Goal: Task Accomplishment & Management: Complete application form

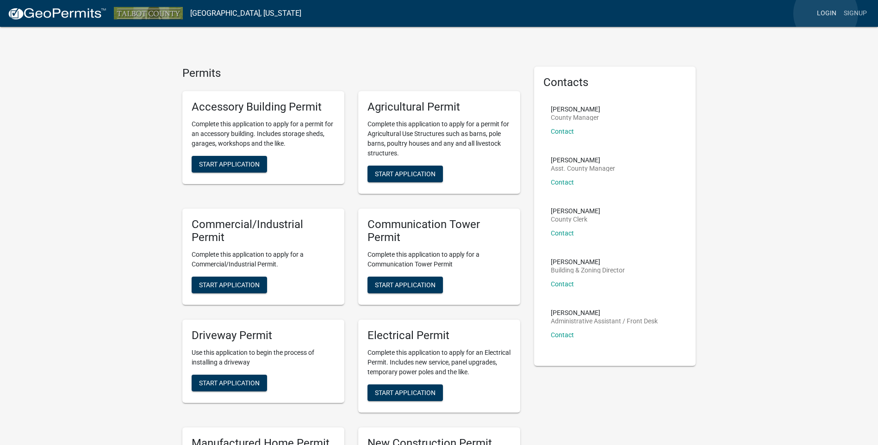
click at [826, 13] on link "Login" at bounding box center [827, 14] width 27 height 18
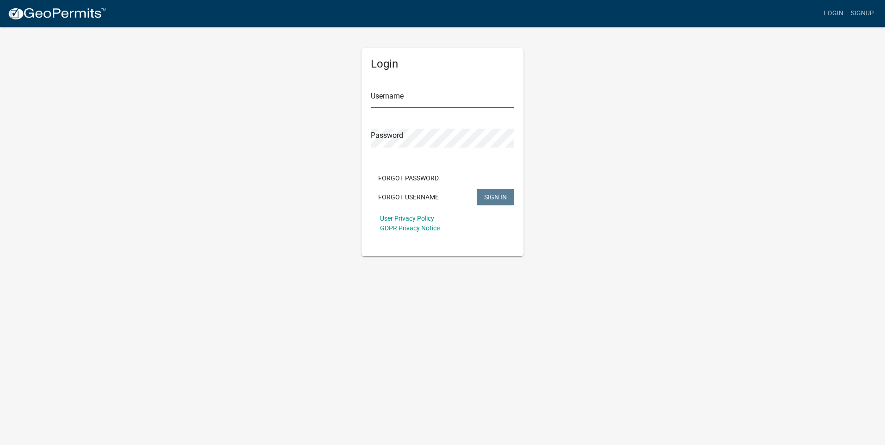
type input "secanopies"
click at [497, 199] on span "SIGN IN" at bounding box center [495, 196] width 23 height 7
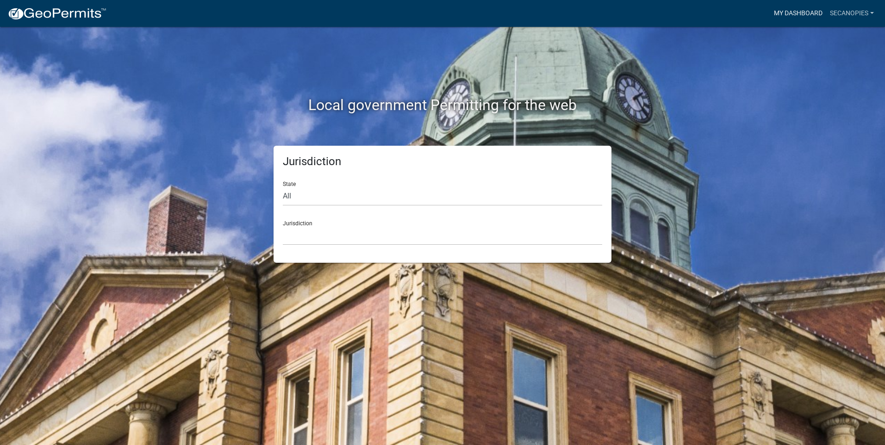
click at [798, 13] on link "My Dashboard" at bounding box center [799, 14] width 56 height 18
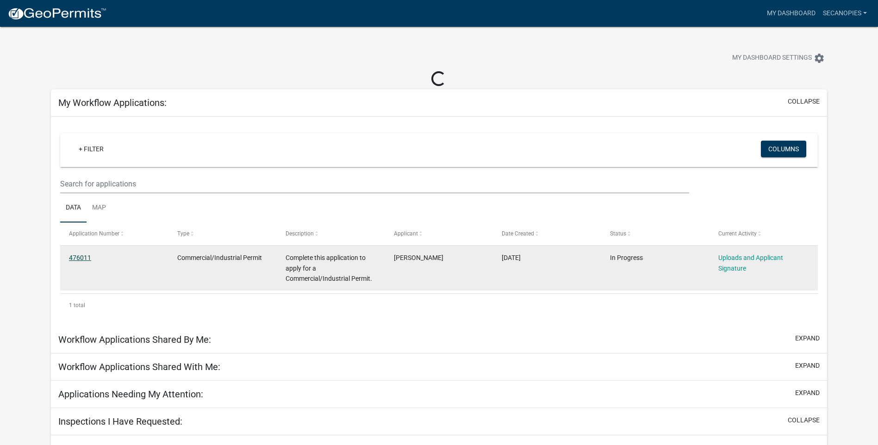
click at [79, 258] on link "476011" at bounding box center [80, 257] width 22 height 7
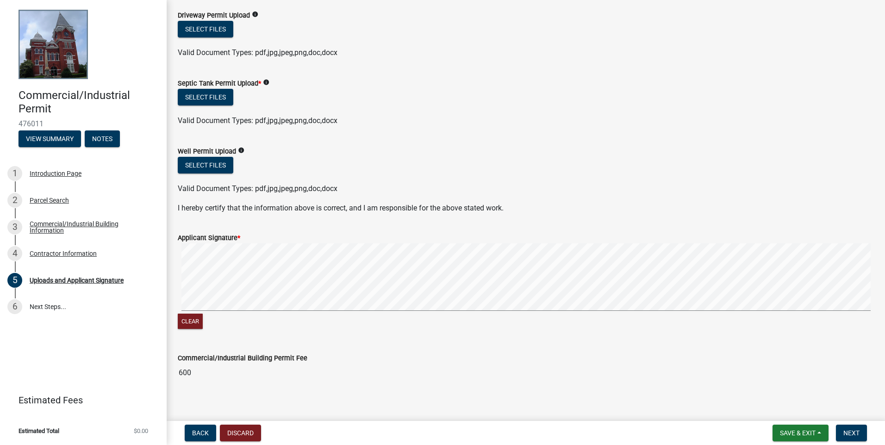
scroll to position [394, 0]
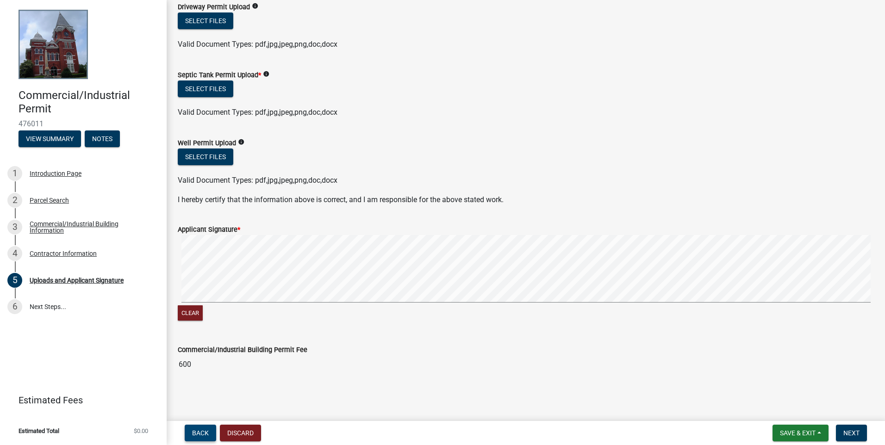
click at [203, 434] on span "Back" at bounding box center [200, 433] width 17 height 7
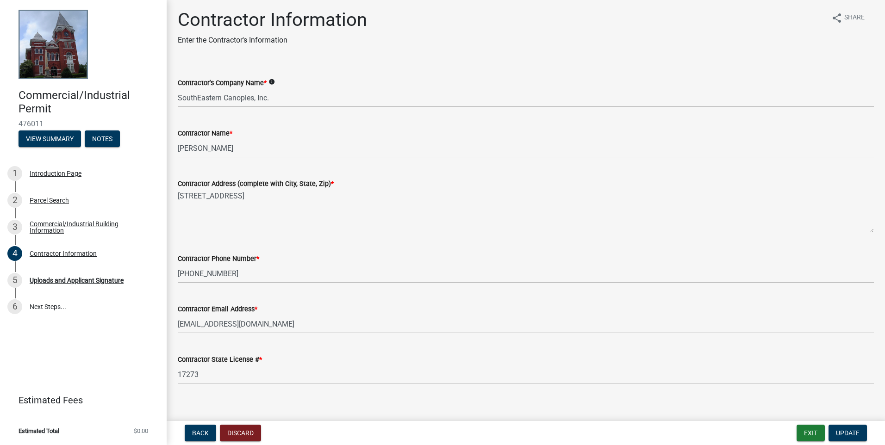
scroll to position [0, 0]
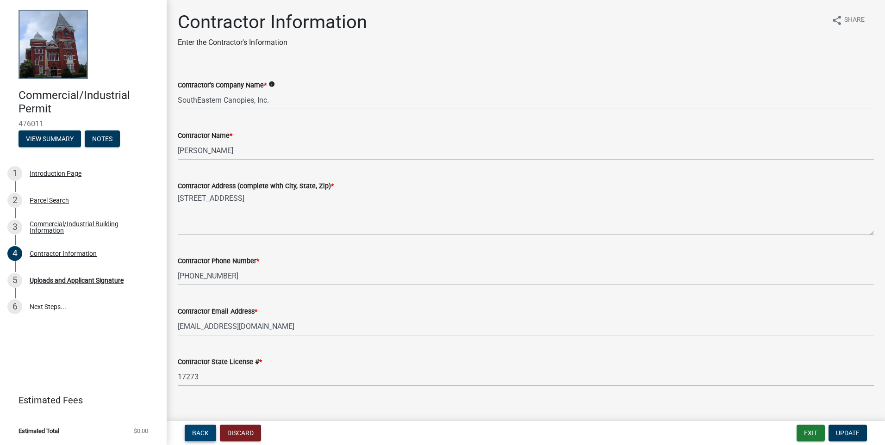
click at [198, 440] on button "Back" at bounding box center [200, 433] width 31 height 17
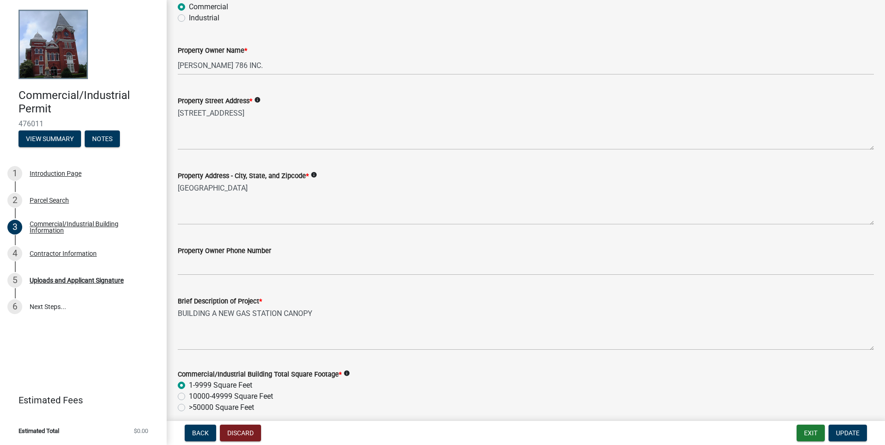
scroll to position [139, 0]
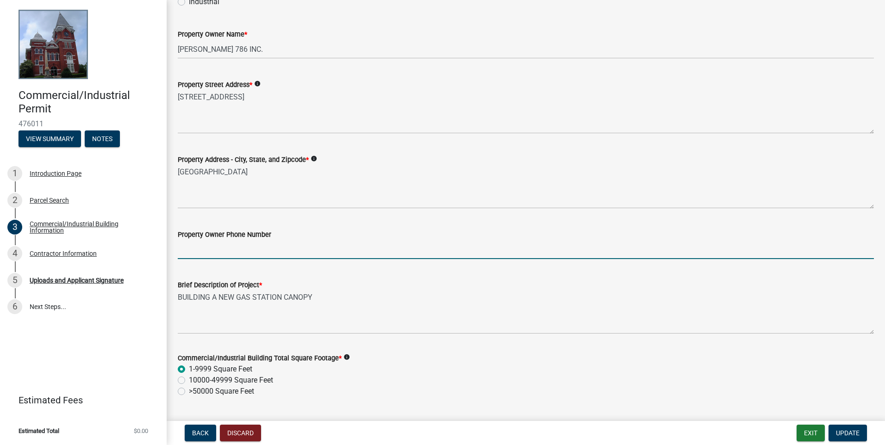
click at [187, 254] on input "Property Owner Phone Number" at bounding box center [526, 249] width 696 height 19
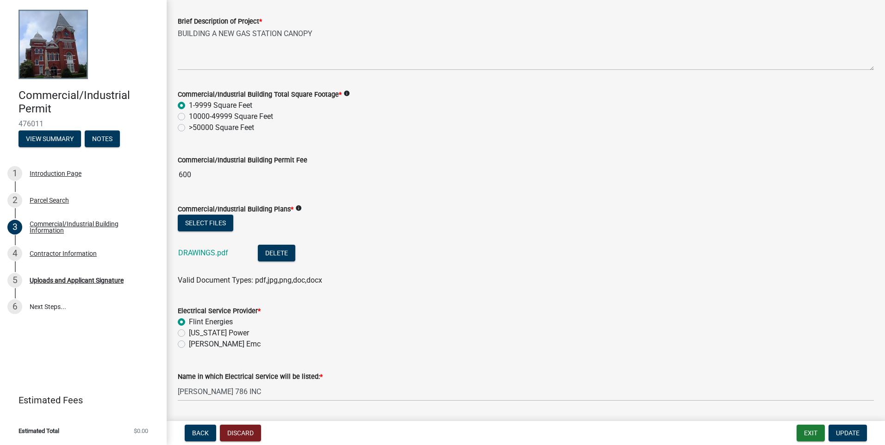
scroll to position [417, 0]
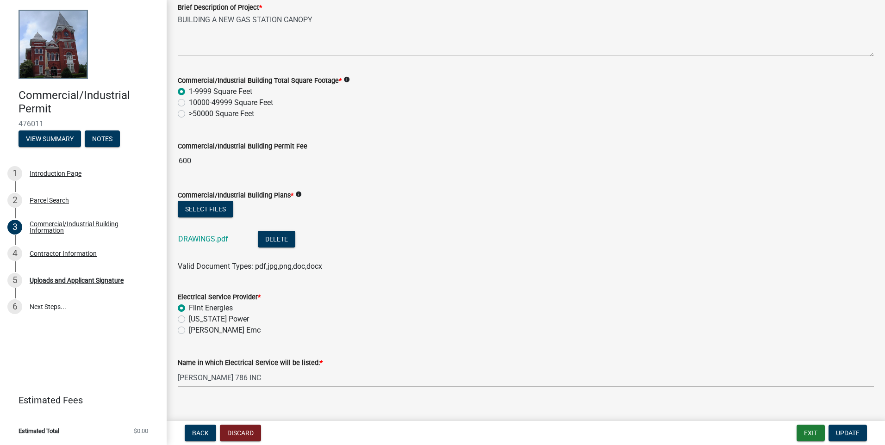
type input "[PHONE_NUMBER]"
click at [189, 319] on label "[US_STATE] Power" at bounding box center [219, 319] width 60 height 11
click at [189, 319] on input "[US_STATE] Power" at bounding box center [192, 317] width 6 height 6
radio input "true"
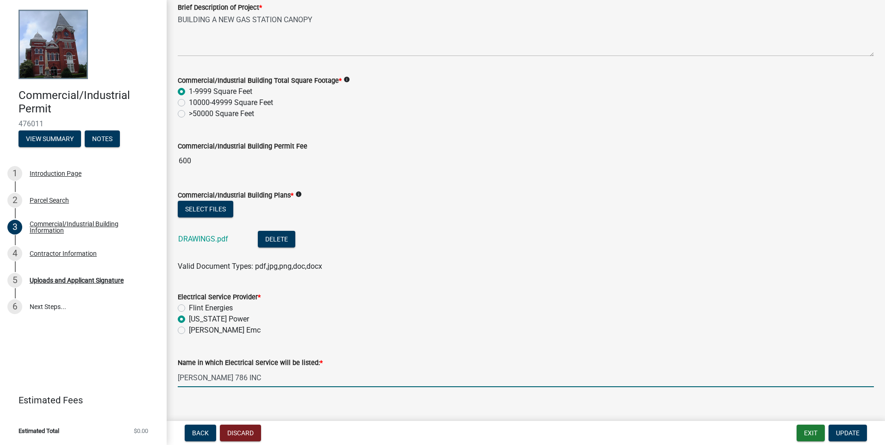
click at [248, 381] on input "[PERSON_NAME] 786 INC" at bounding box center [526, 378] width 696 height 19
type input "R"
type input "n"
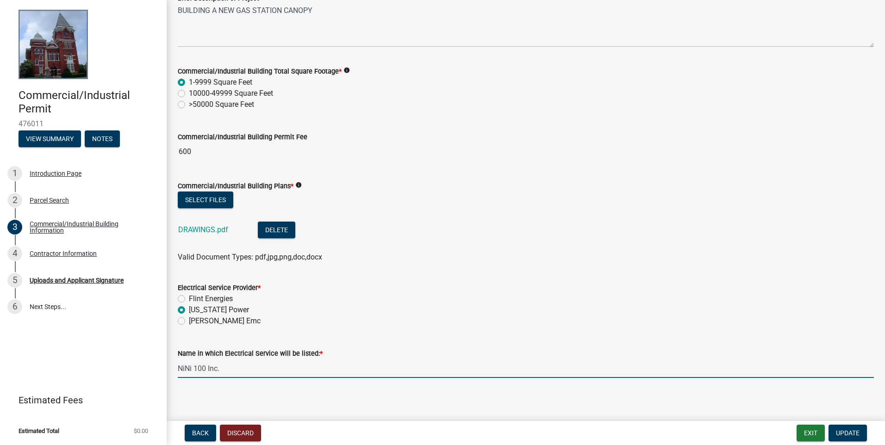
scroll to position [430, 0]
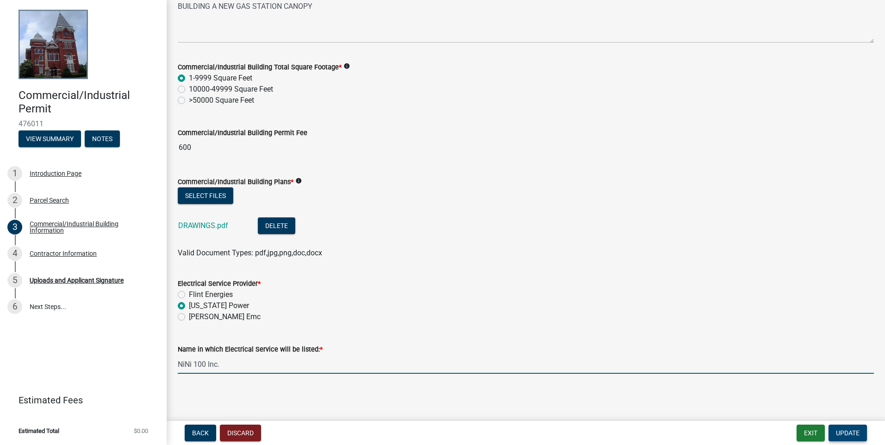
type input "NiNi 100 Inc."
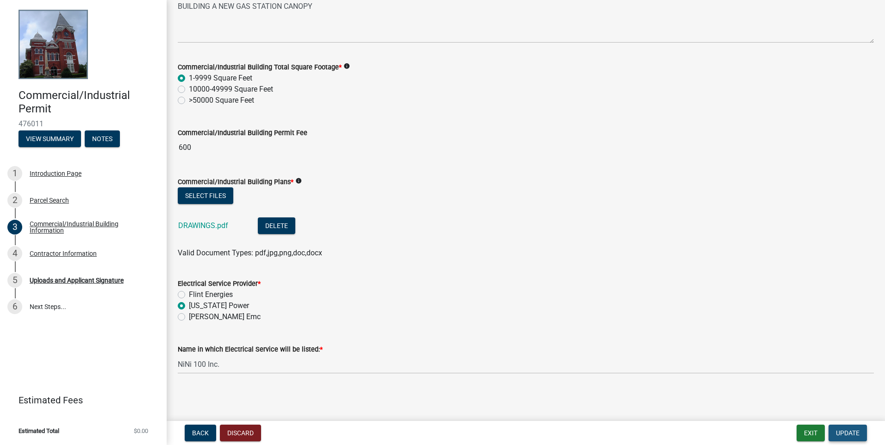
click at [844, 436] on span "Update" at bounding box center [848, 433] width 24 height 7
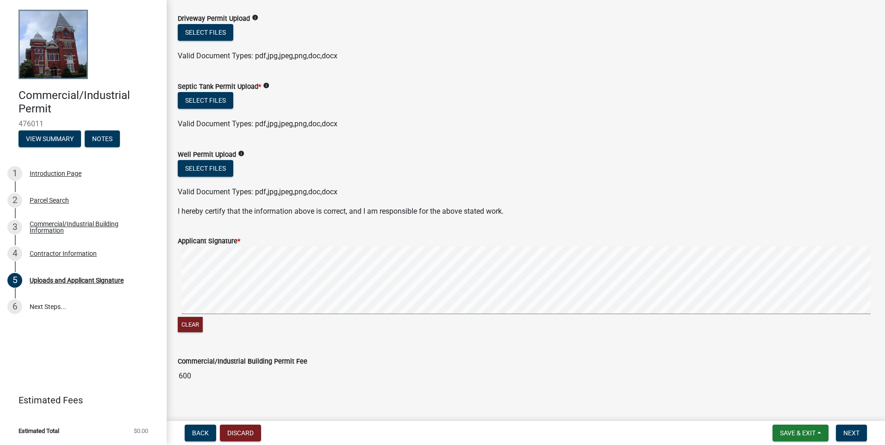
scroll to position [394, 0]
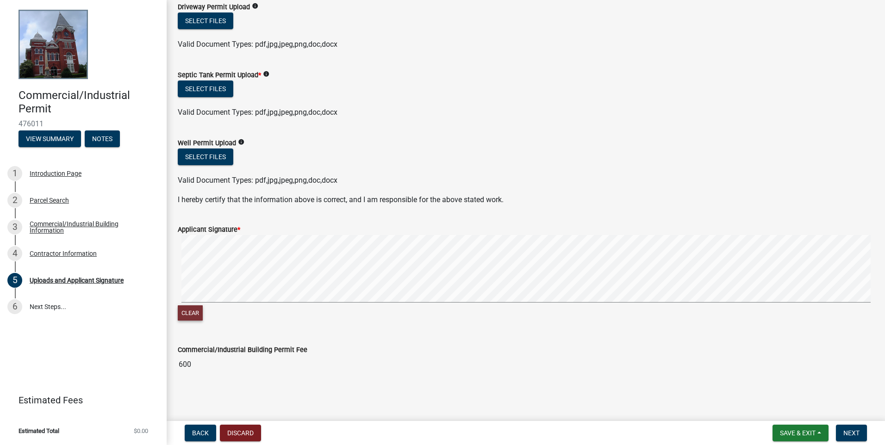
click at [183, 311] on button "Clear" at bounding box center [190, 313] width 25 height 15
click at [848, 434] on span "Next" at bounding box center [852, 433] width 16 height 7
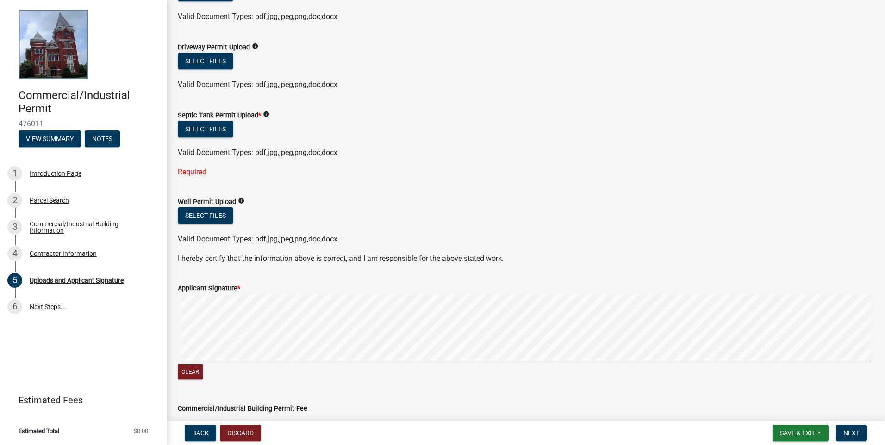
scroll to position [366, 0]
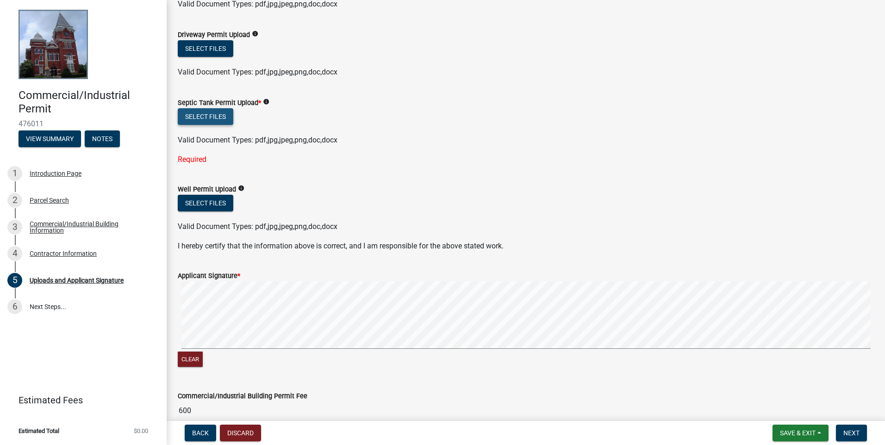
click at [207, 117] on button "Select files" at bounding box center [206, 116] width 56 height 17
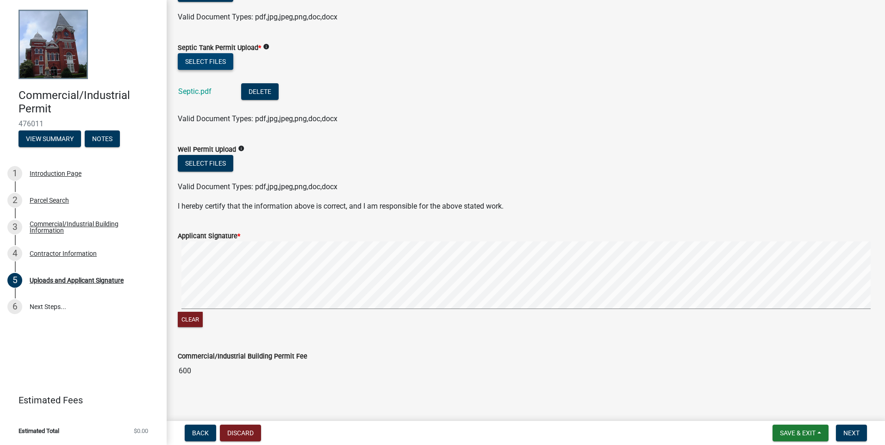
scroll to position [427, 0]
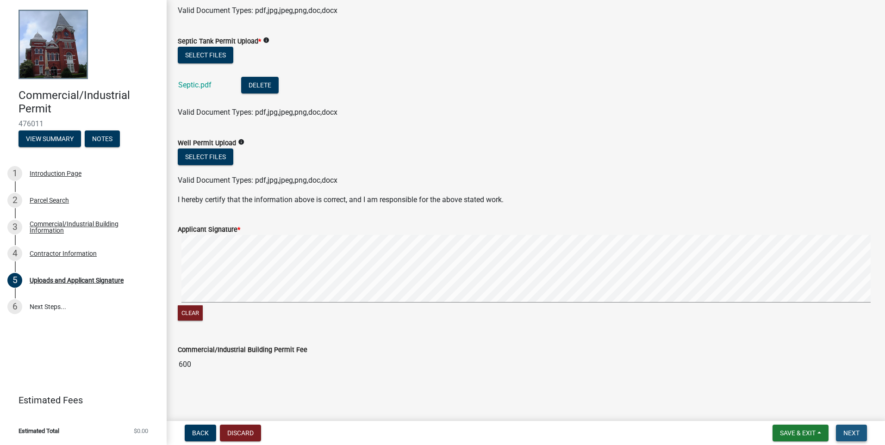
click at [851, 433] on span "Next" at bounding box center [852, 433] width 16 height 7
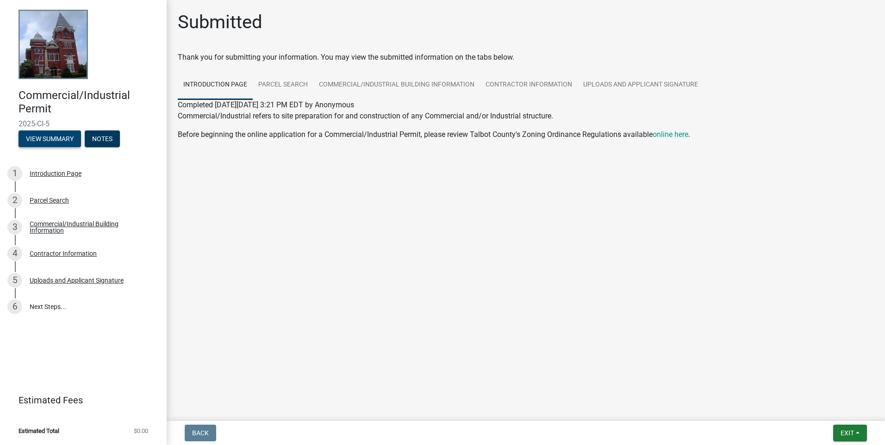
click at [43, 138] on button "View Summary" at bounding box center [50, 139] width 63 height 17
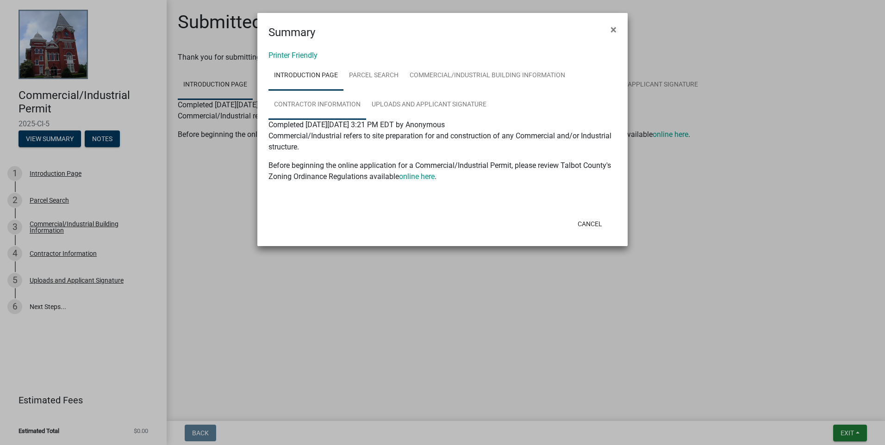
click at [332, 105] on link "Contractor Information" at bounding box center [318, 105] width 98 height 30
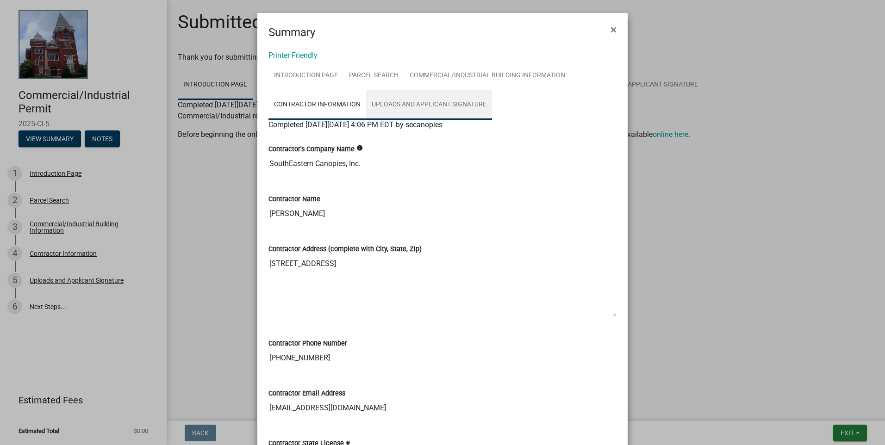
click at [414, 107] on link "Uploads and Applicant Signature" at bounding box center [429, 105] width 126 height 30
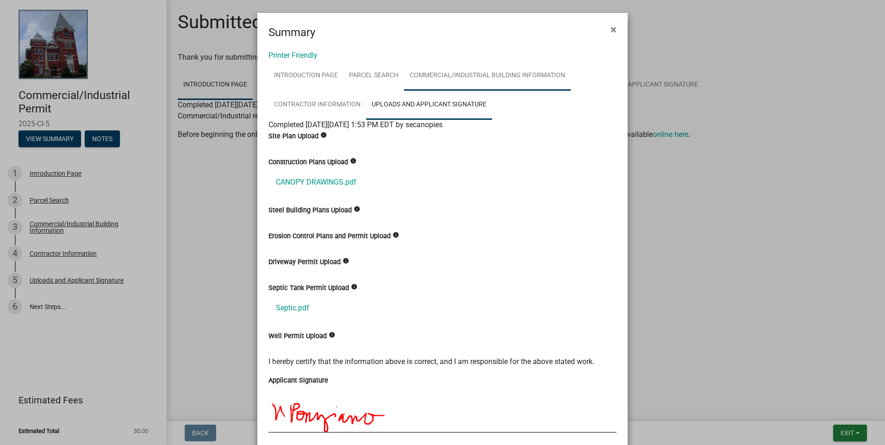
click at [424, 73] on link "Commercial/Industrial Building Information" at bounding box center [487, 76] width 167 height 30
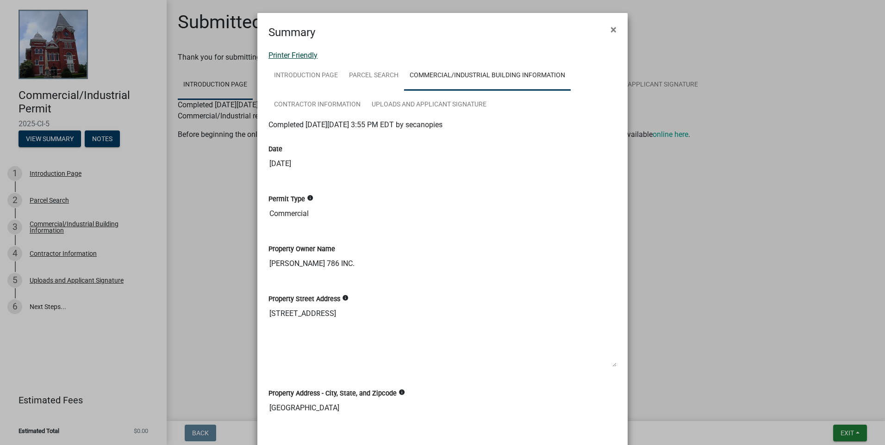
click at [296, 56] on link "Printer Friendly" at bounding box center [293, 55] width 49 height 9
click at [611, 29] on span "×" at bounding box center [614, 29] width 6 height 13
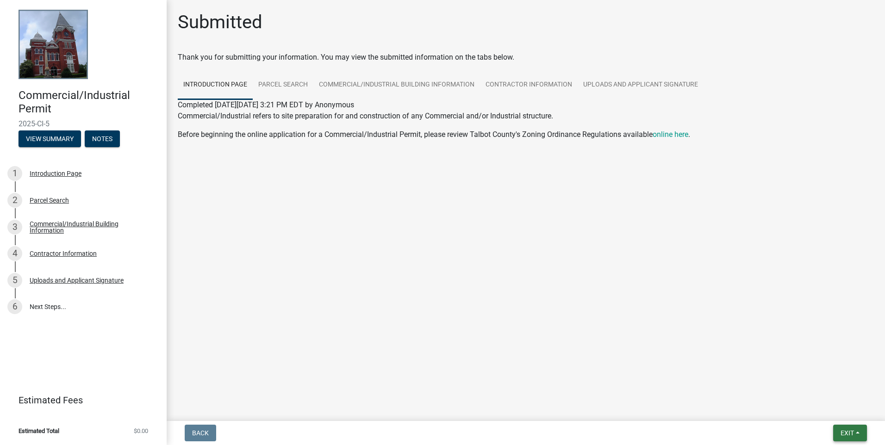
click at [855, 432] on button "Exit" at bounding box center [851, 433] width 34 height 17
click at [811, 409] on button "Save & Exit" at bounding box center [830, 409] width 74 height 22
